Goal: Task Accomplishment & Management: Check status

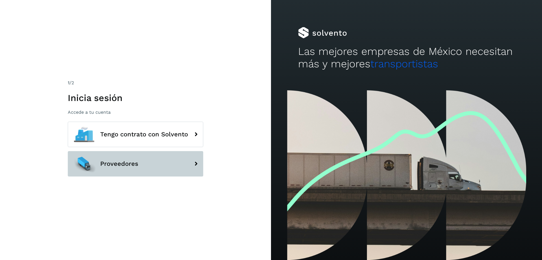
click at [139, 169] on button "Proveedores" at bounding box center [136, 163] width 136 height 25
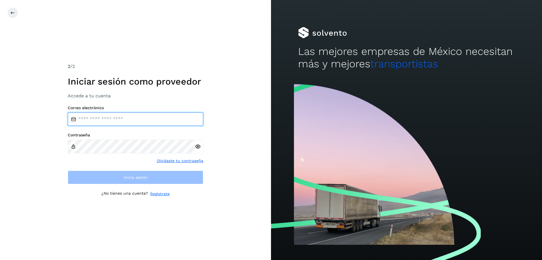
click at [131, 114] on input "email" at bounding box center [136, 119] width 136 height 14
paste input "**********"
click at [124, 119] on input "**********" at bounding box center [136, 119] width 136 height 14
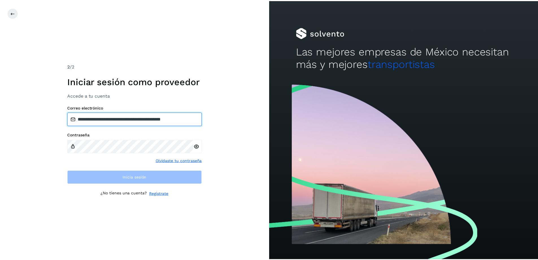
scroll to position [0, 0]
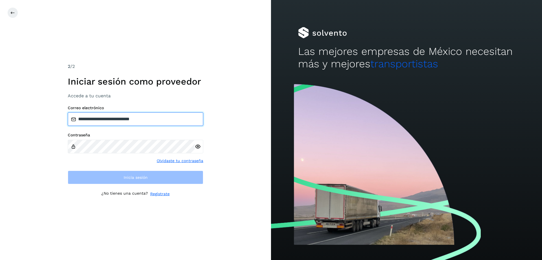
click at [155, 122] on input "**********" at bounding box center [136, 119] width 136 height 14
type input "**********"
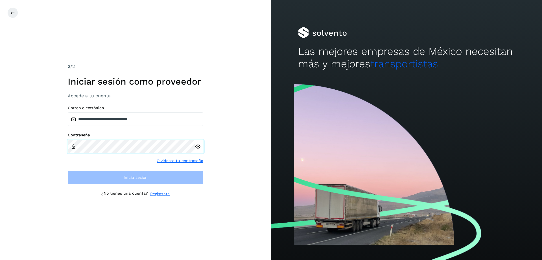
click at [196, 147] on div at bounding box center [136, 147] width 136 height 14
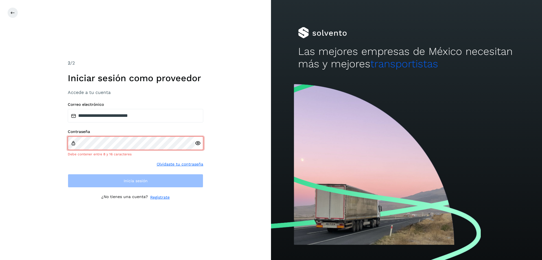
click at [197, 147] on div at bounding box center [199, 143] width 8 height 14
click at [199, 145] on icon at bounding box center [198, 143] width 6 height 6
click at [198, 143] on icon at bounding box center [198, 143] width 6 height 6
click at [199, 145] on icon at bounding box center [198, 143] width 6 height 6
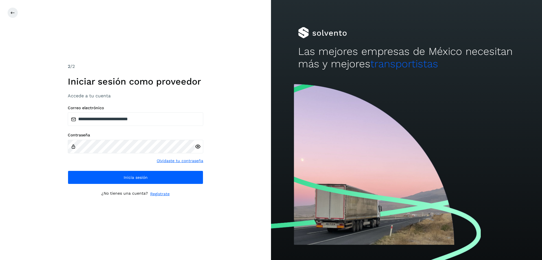
click at [199, 145] on icon at bounding box center [198, 146] width 6 height 6
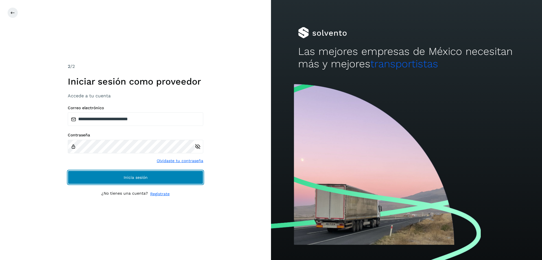
click at [155, 177] on button "Inicia sesión" at bounding box center [136, 177] width 136 height 14
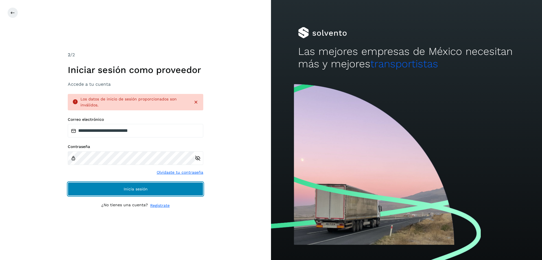
click at [112, 185] on button "Inicia sesión" at bounding box center [136, 189] width 136 height 14
click at [112, 186] on button "Inicia sesión" at bounding box center [136, 189] width 136 height 14
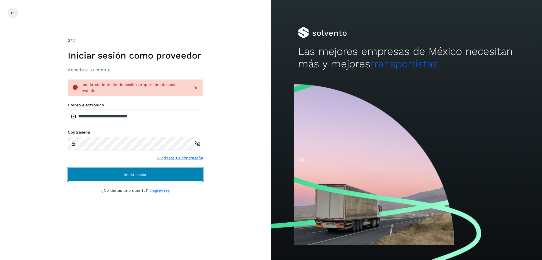
click at [136, 177] on button "Inicia sesión" at bounding box center [136, 174] width 136 height 14
click at [115, 175] on button "Inicia sesión" at bounding box center [136, 174] width 136 height 14
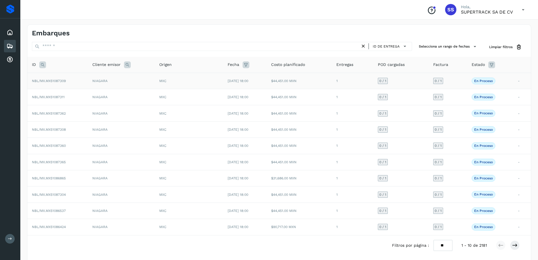
click at [484, 81] on p "En proceso" at bounding box center [483, 81] width 19 height 4
click at [40, 82] on span "NBL/MX.MX51087309" at bounding box center [49, 81] width 34 height 4
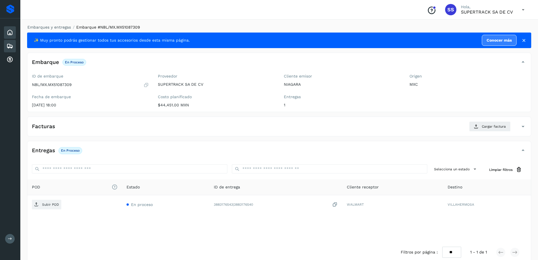
click at [10, 29] on icon at bounding box center [9, 32] width 7 height 7
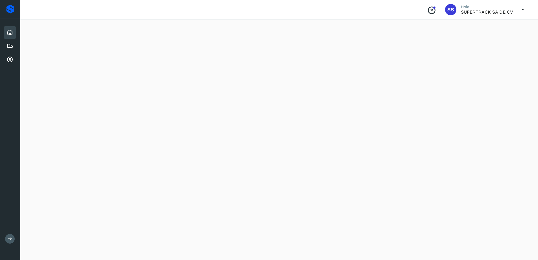
scroll to position [375, 0]
click at [11, 42] on div "Embarques" at bounding box center [10, 46] width 12 height 12
